Goal: Task Accomplishment & Management: Use online tool/utility

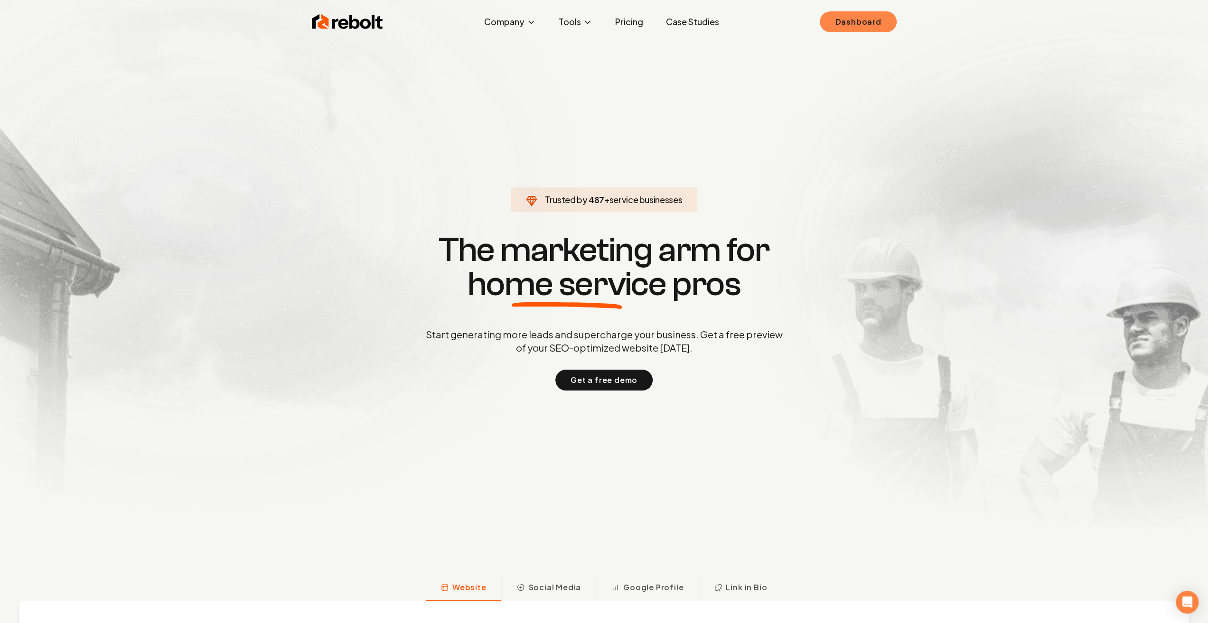
click at [852, 15] on link "Dashboard" at bounding box center [858, 21] width 76 height 21
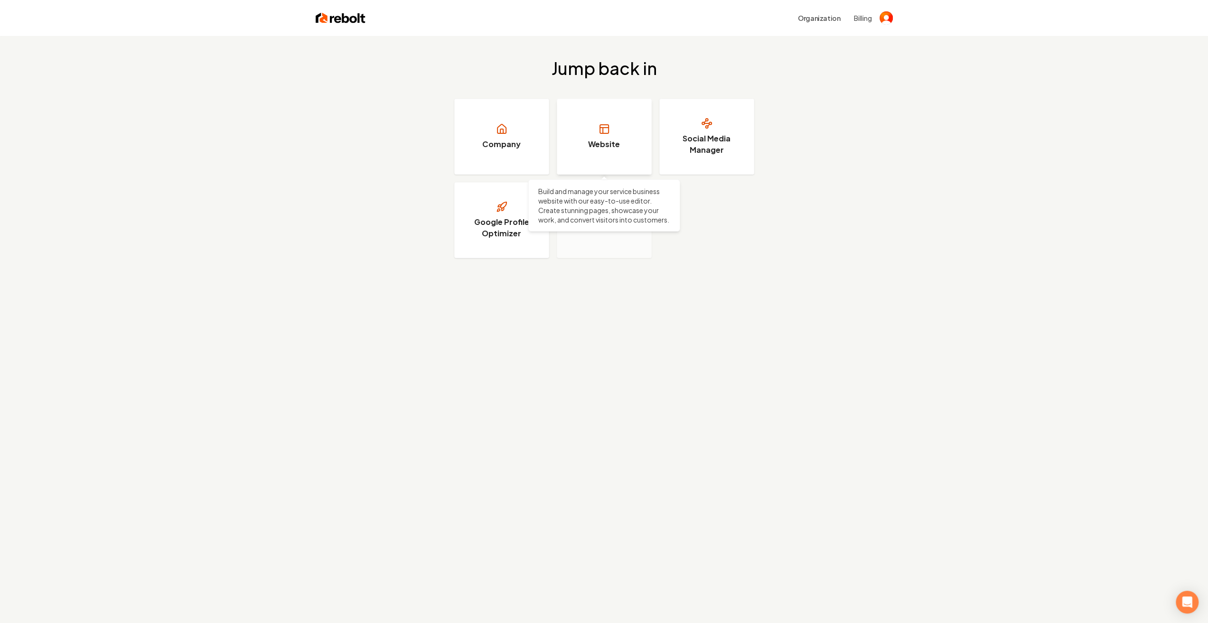
click at [615, 136] on link "Website" at bounding box center [604, 137] width 95 height 76
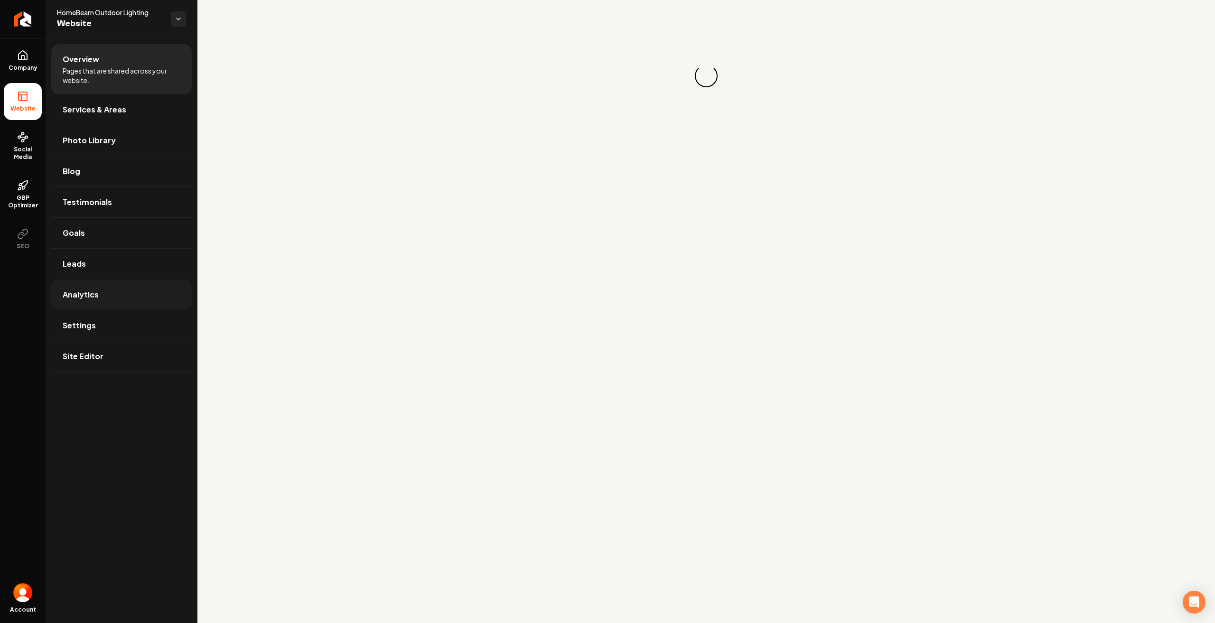
click at [102, 304] on link "Analytics" at bounding box center [121, 295] width 140 height 30
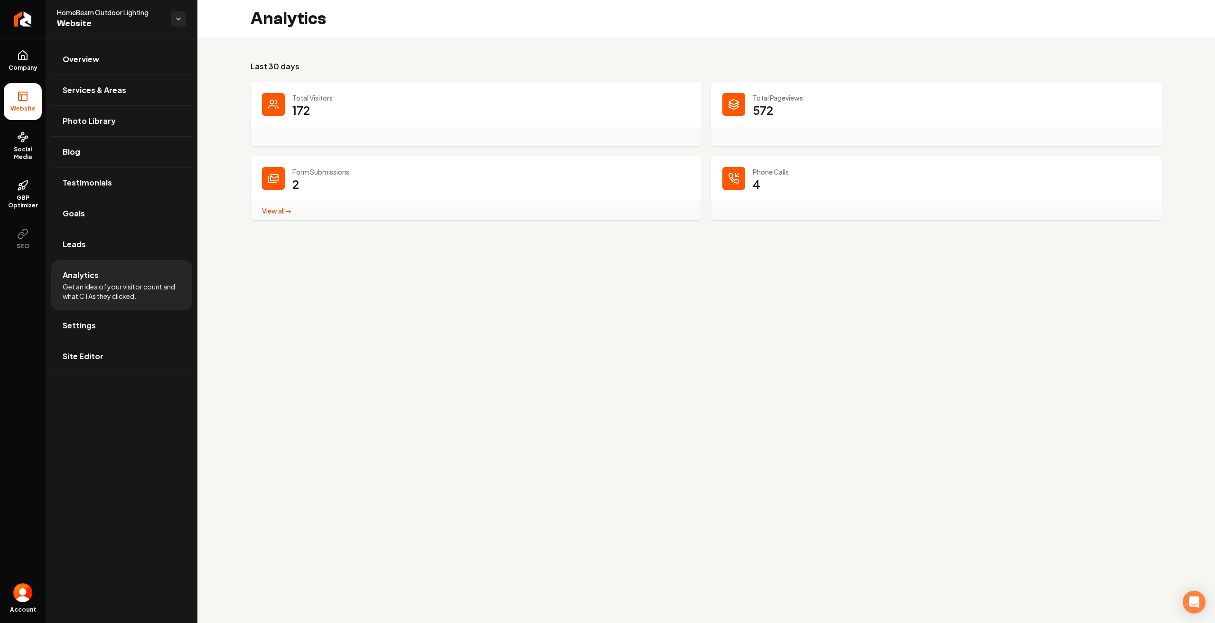
click at [721, 106] on div "Total Pageviews 572" at bounding box center [936, 114] width 451 height 65
click at [754, 111] on p "572" at bounding box center [763, 110] width 20 height 15
click at [280, 213] on link "View all → Form Submissions stats" at bounding box center [276, 210] width 29 height 9
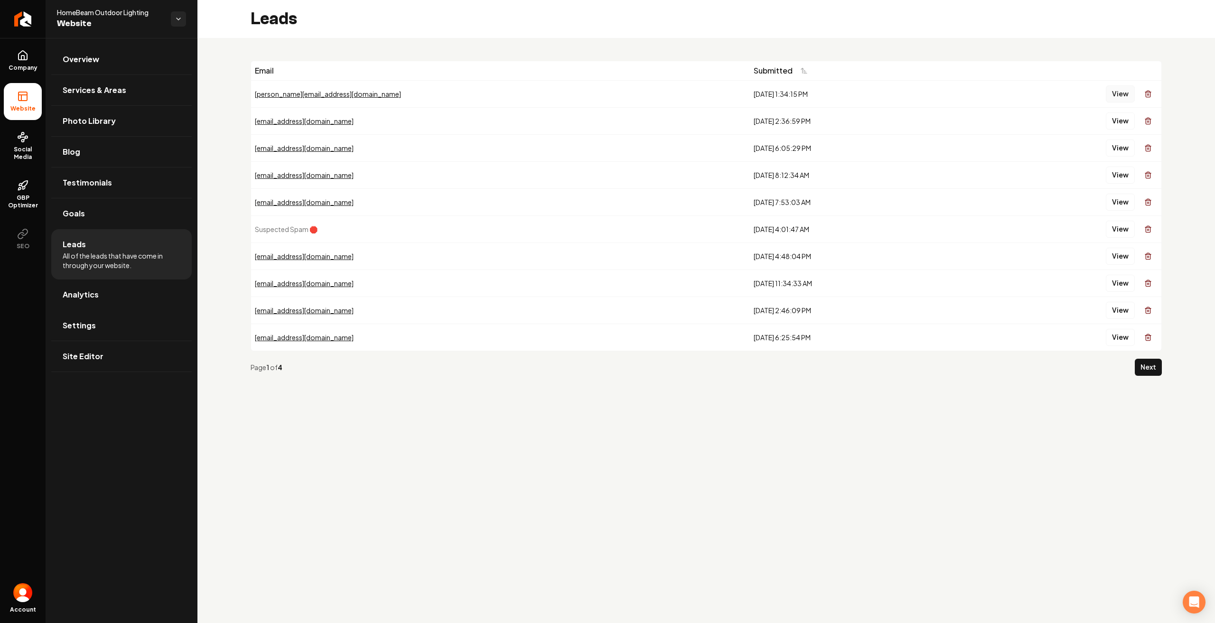
click at [1123, 87] on button "View" at bounding box center [1120, 93] width 29 height 17
click at [93, 300] on link "Analytics" at bounding box center [121, 295] width 140 height 30
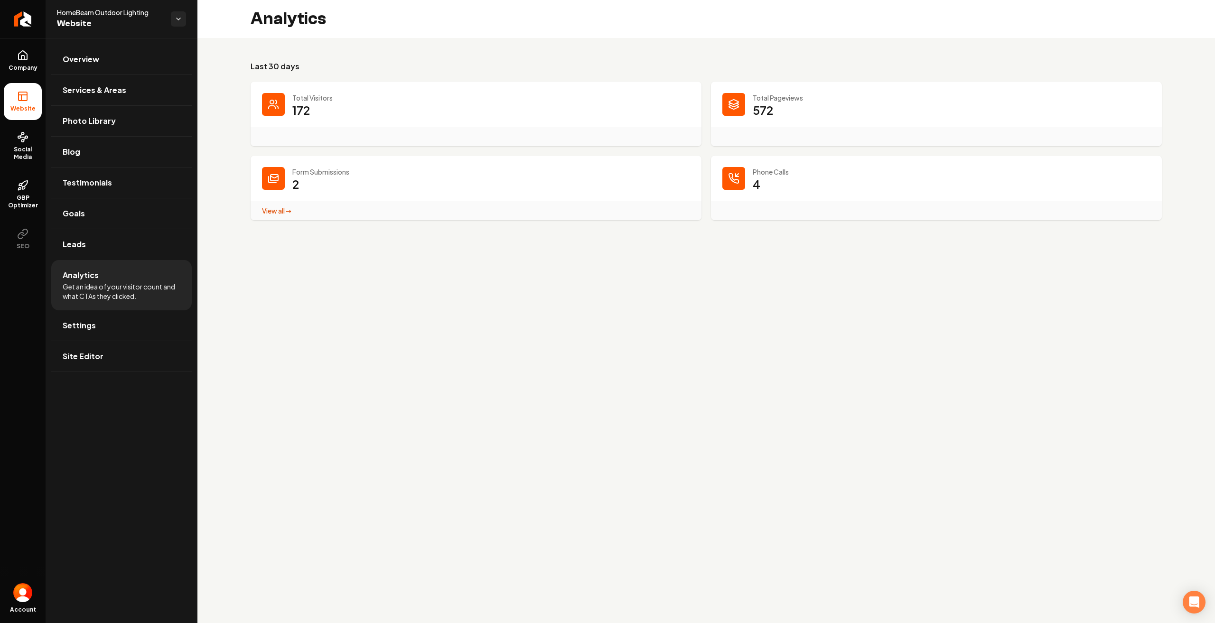
click at [745, 173] on dt "Phone Calls" at bounding box center [936, 171] width 428 height 9
click at [748, 106] on div "Total Pageviews 572" at bounding box center [936, 114] width 451 height 65
click at [149, 280] on li "Analytics Get an idea of your visitor count and what CTAs they clicked." at bounding box center [121, 285] width 140 height 50
click at [115, 322] on link "Settings" at bounding box center [121, 325] width 140 height 30
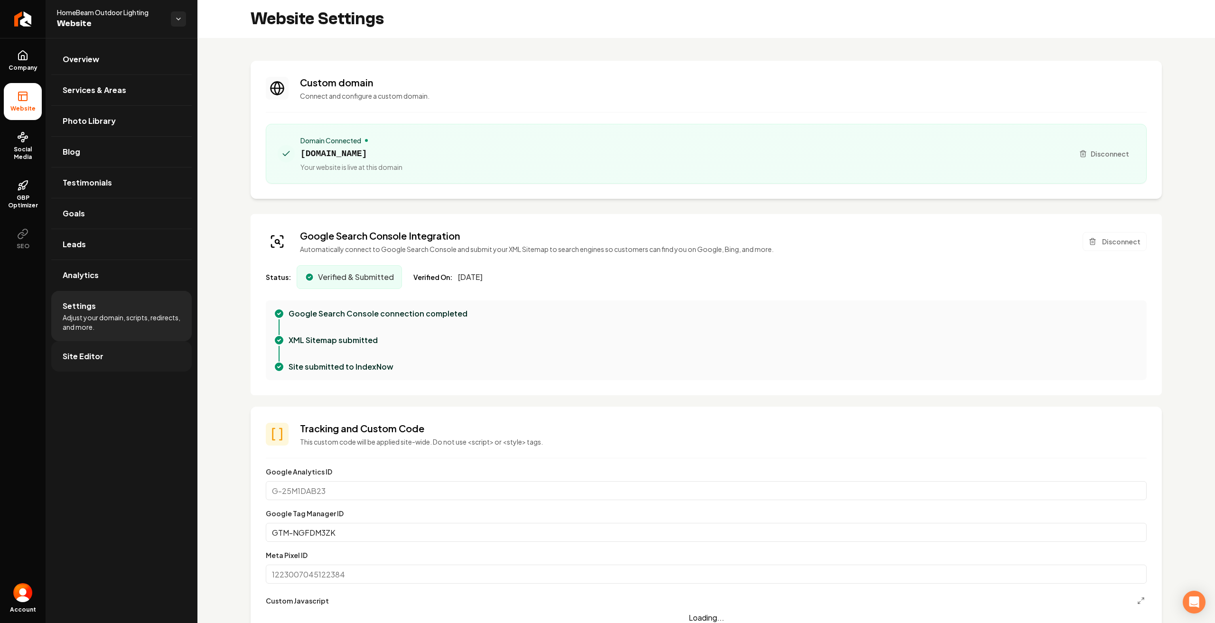
click at [112, 356] on link "Site Editor" at bounding box center [121, 356] width 140 height 30
